Goal: Task Accomplishment & Management: Manage account settings

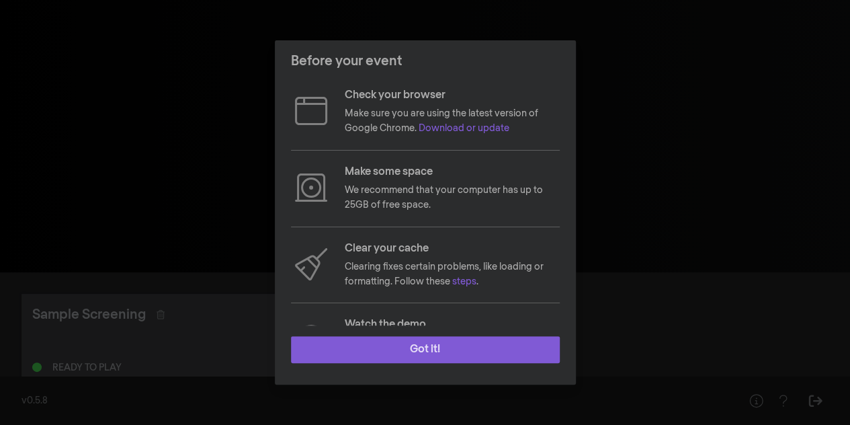
click at [431, 348] on button "Got it!" at bounding box center [425, 349] width 269 height 27
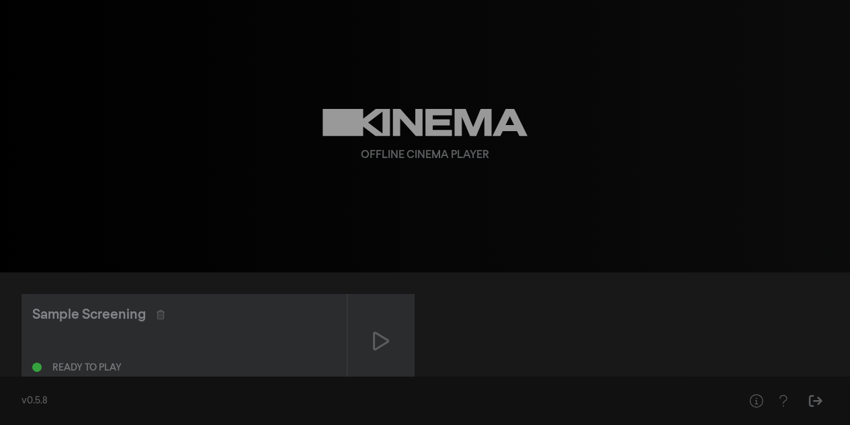
click at [185, 136] on div "Offline Cinema Player" at bounding box center [426, 136] width 484 height 272
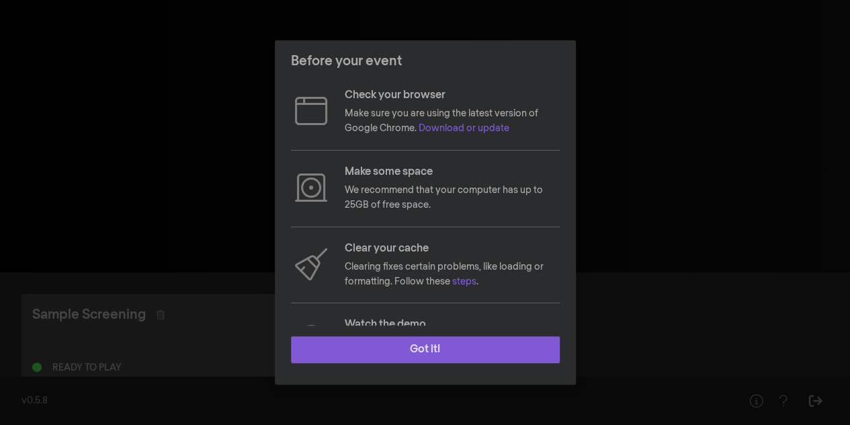
click at [474, 346] on button "Got it!" at bounding box center [425, 349] width 269 height 27
click at [494, 349] on button "Got it!" at bounding box center [425, 349] width 269 height 27
click at [415, 345] on button "Got it!" at bounding box center [425, 349] width 269 height 27
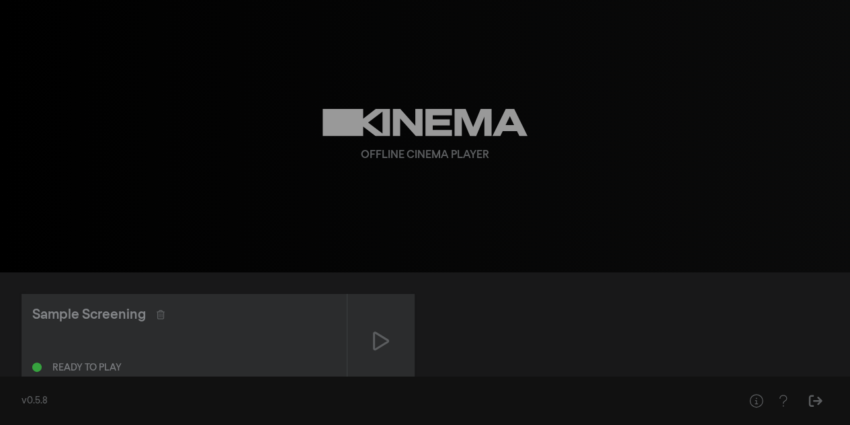
click at [537, 305] on div "Sample Screening Ready to play" at bounding box center [425, 341] width 807 height 95
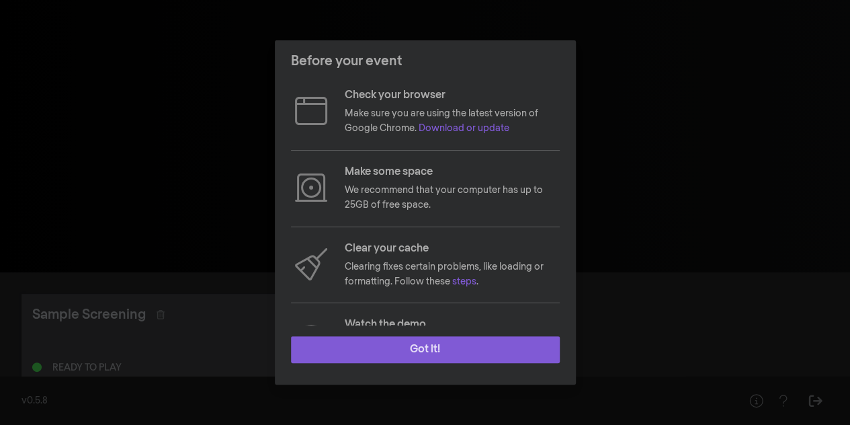
click at [423, 341] on button "Got it!" at bounding box center [425, 349] width 269 height 27
click at [454, 350] on button "Got it!" at bounding box center [425, 349] width 269 height 27
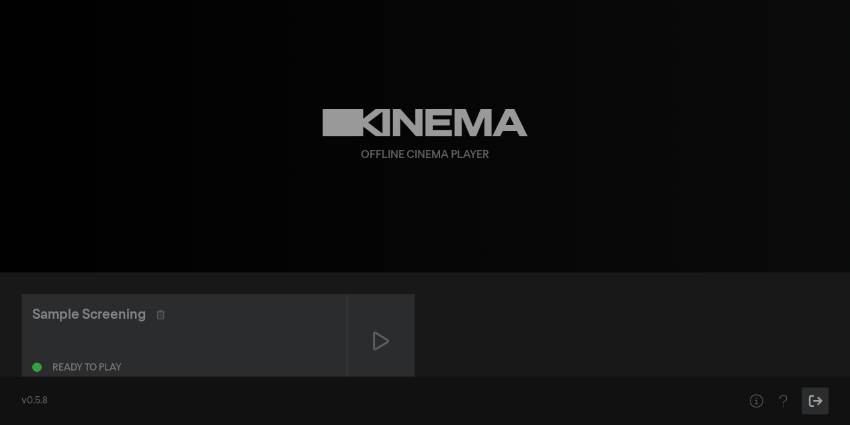
click at [812, 397] on icon "Sign Out" at bounding box center [815, 400] width 17 height 13
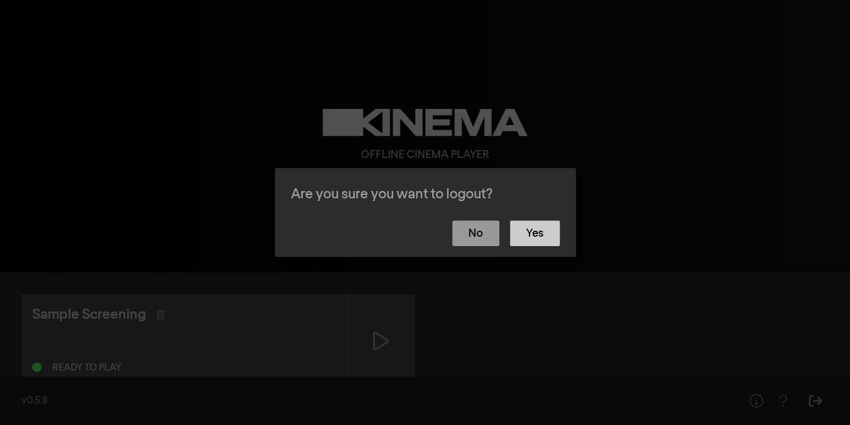
click at [546, 231] on button "Yes" at bounding box center [535, 234] width 50 height 26
